Goal: Information Seeking & Learning: Find specific fact

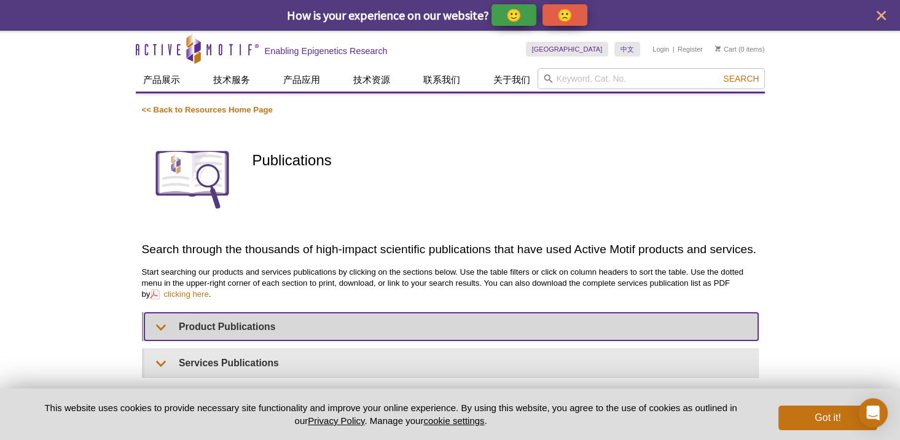
click at [171, 331] on summary "Product Publications" at bounding box center [451, 327] width 614 height 28
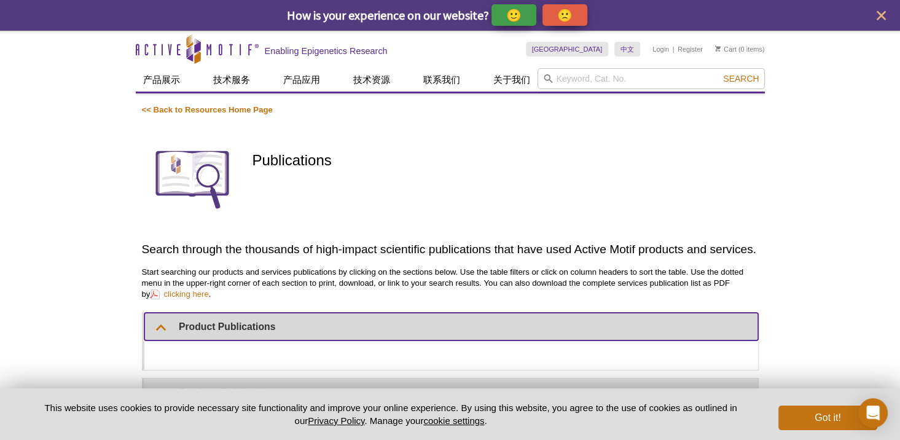
scroll to position [143, 0]
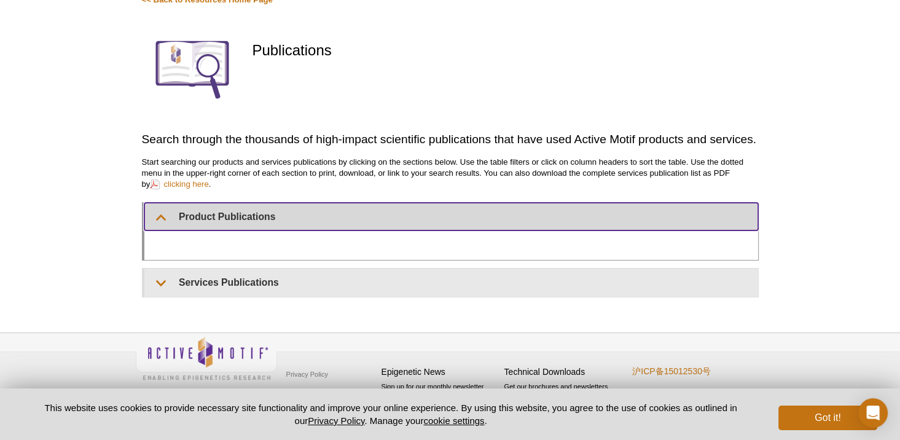
click at [295, 203] on summary "Product Publications" at bounding box center [451, 217] width 614 height 28
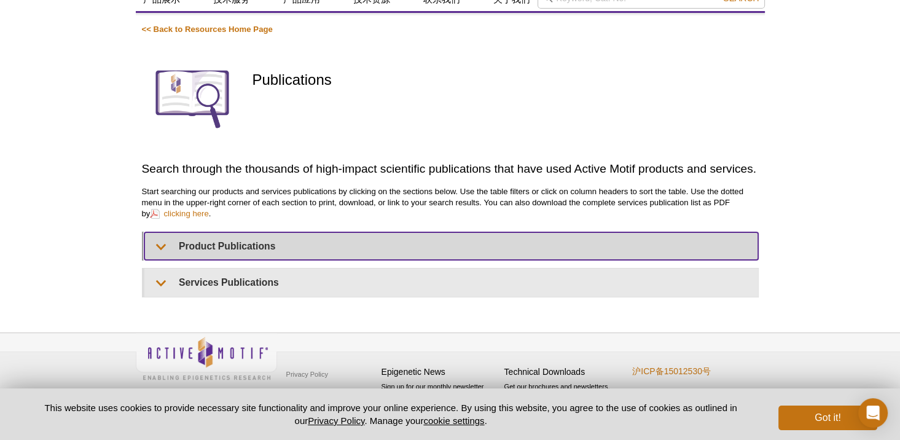
scroll to position [113, 0]
click at [264, 232] on summary "Product Publications" at bounding box center [451, 246] width 614 height 28
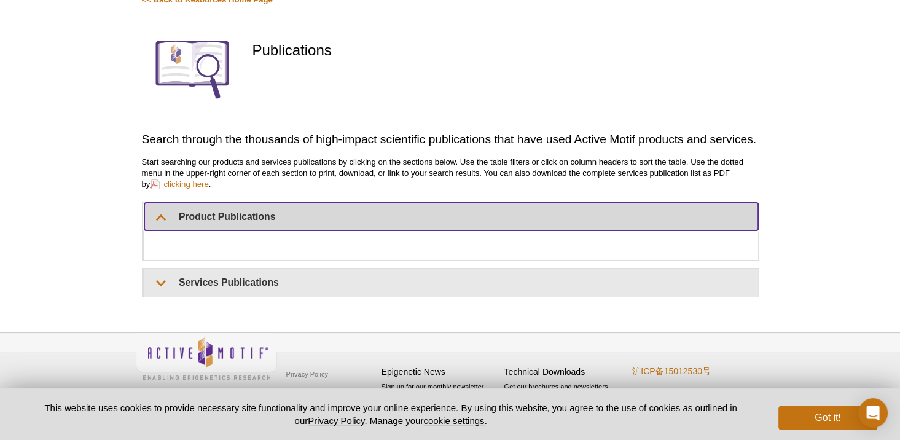
scroll to position [0, 0]
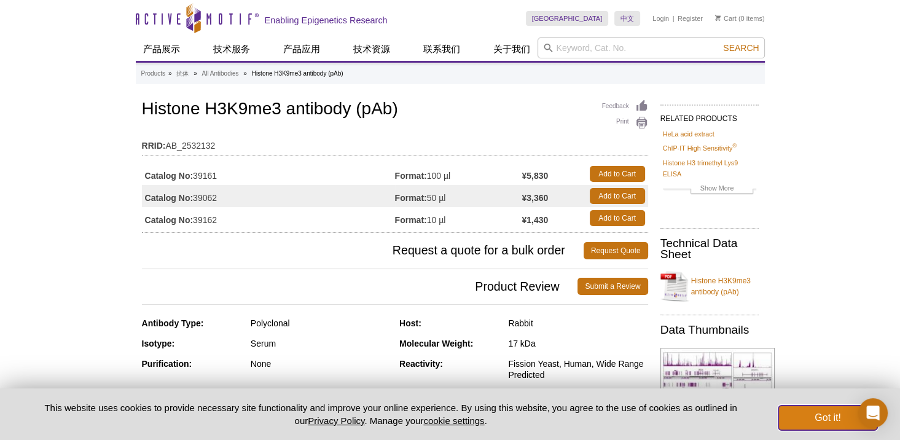
click at [809, 407] on button "Got it!" at bounding box center [828, 418] width 98 height 25
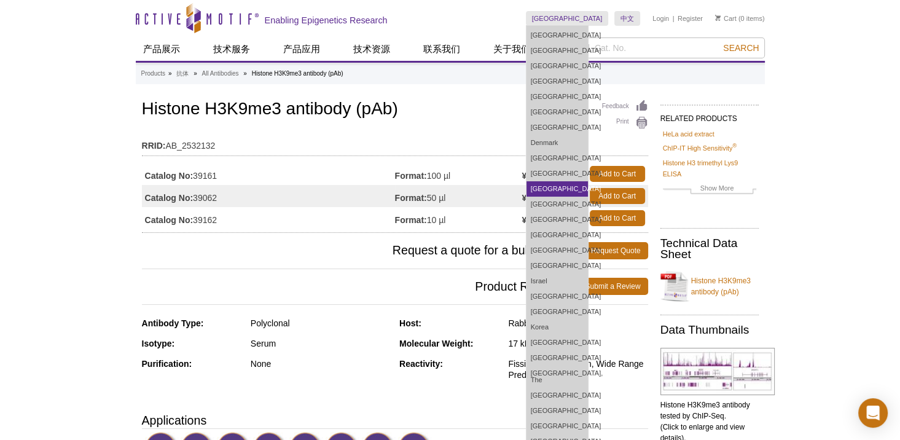
scroll to position [302, 0]
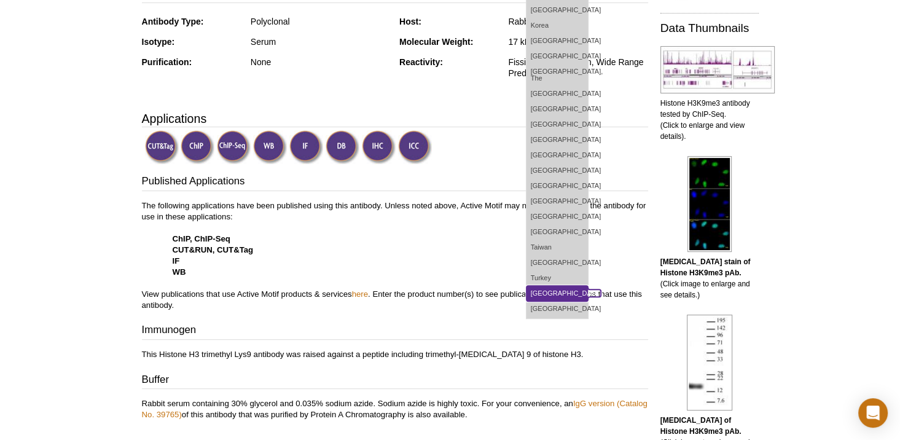
click at [588, 289] on link "[GEOGRAPHIC_DATA]" at bounding box center [557, 293] width 61 height 15
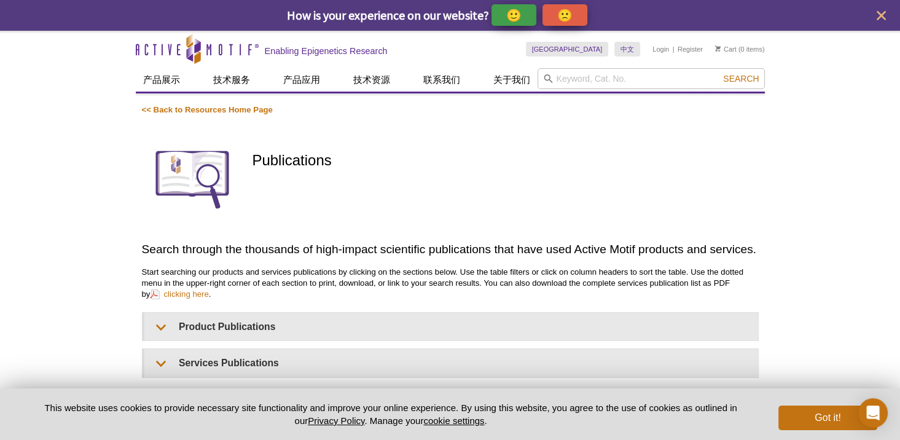
click at [573, 17] on p "🙁" at bounding box center [564, 14] width 15 height 15
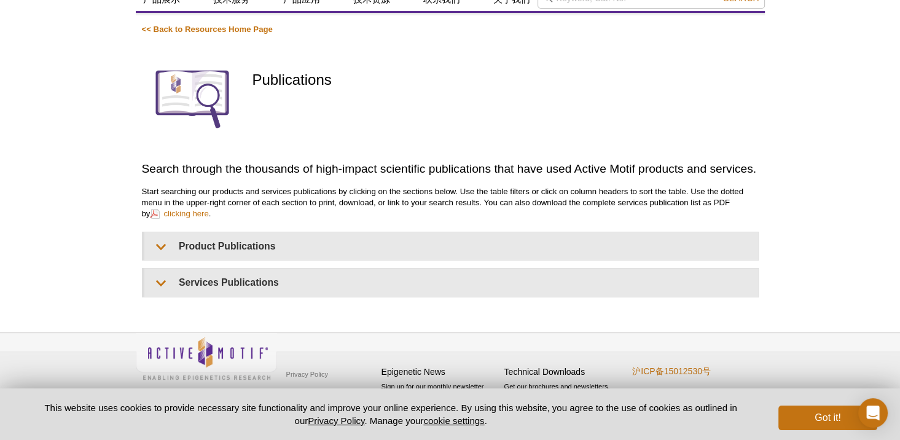
scroll to position [113, 0]
click at [800, 413] on button "Got it!" at bounding box center [828, 418] width 98 height 25
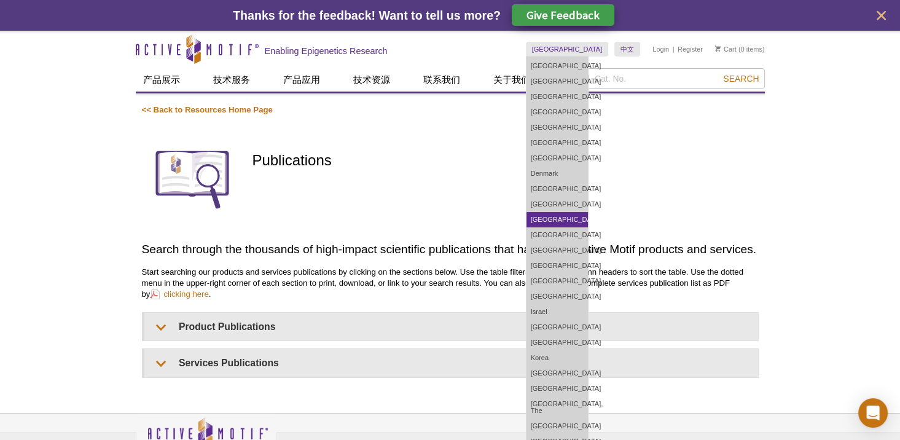
scroll to position [204, 0]
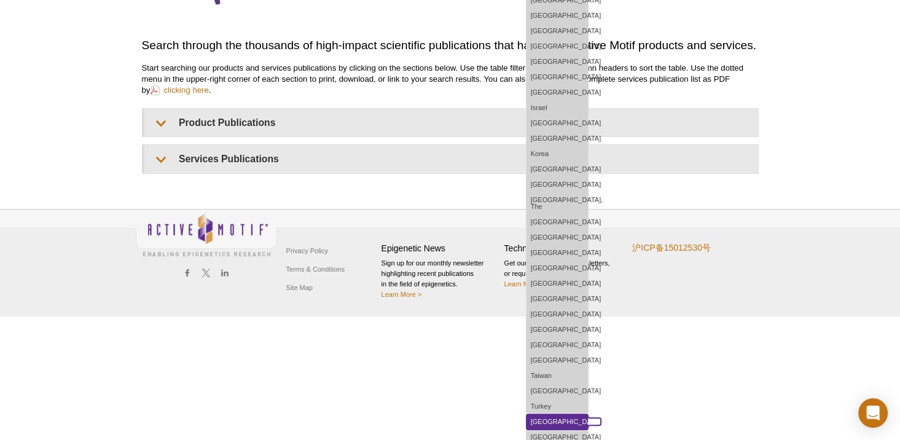
click at [588, 417] on link "[GEOGRAPHIC_DATA]" at bounding box center [557, 421] width 61 height 15
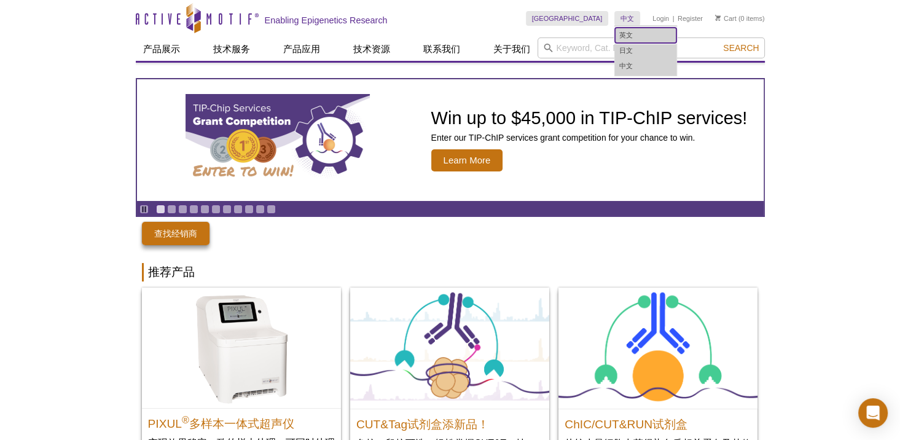
click at [629, 39] on link "英文" at bounding box center [645, 35] width 61 height 15
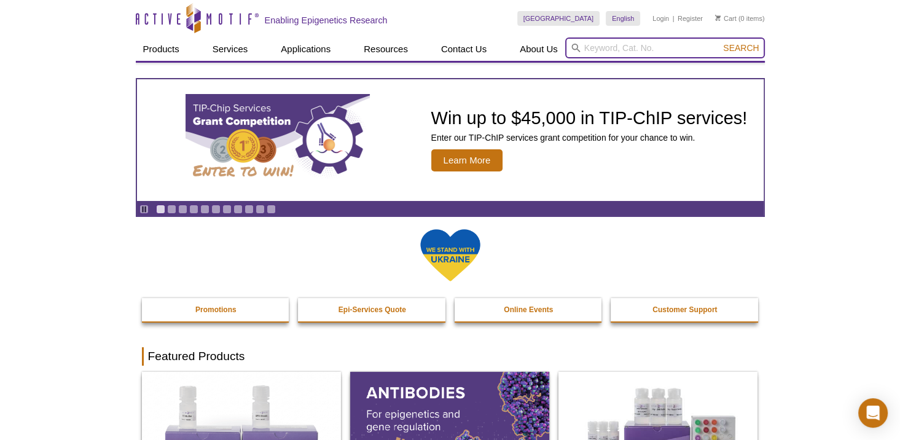
click at [612, 51] on input "search" at bounding box center [665, 47] width 200 height 21
type input "39161"
click at [720, 42] on button "Search" at bounding box center [741, 47] width 43 height 11
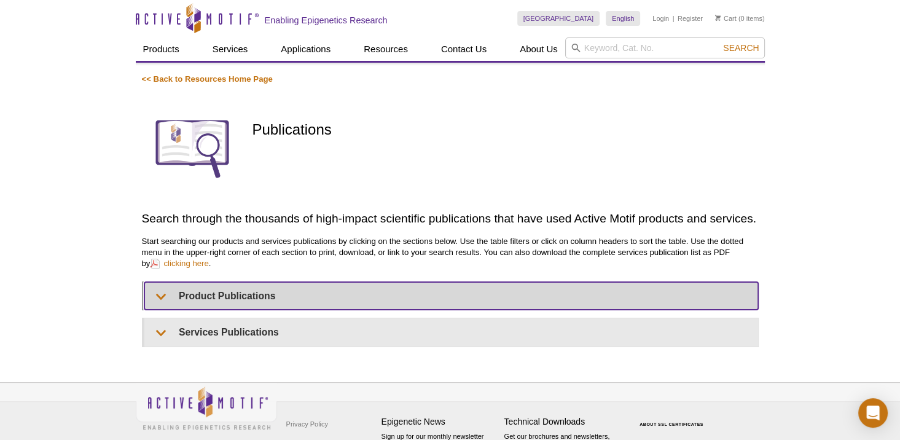
click at [192, 303] on summary "Product Publications" at bounding box center [451, 296] width 614 height 28
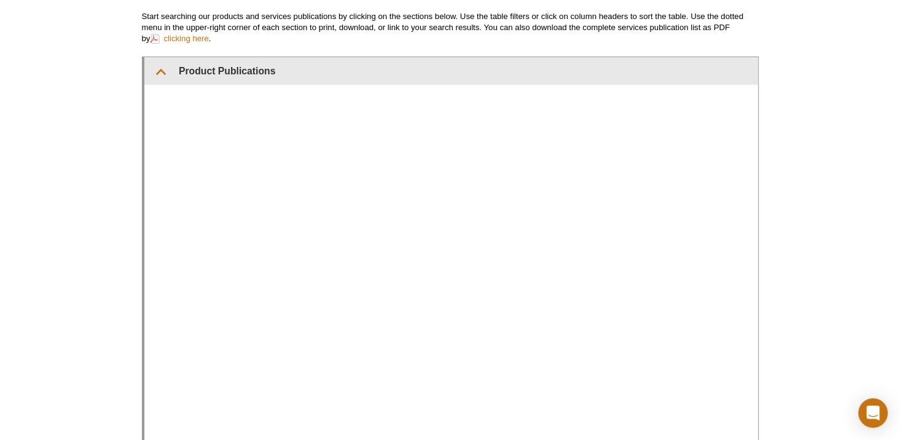
scroll to position [229, 0]
